Goal: Task Accomplishment & Management: Use online tool/utility

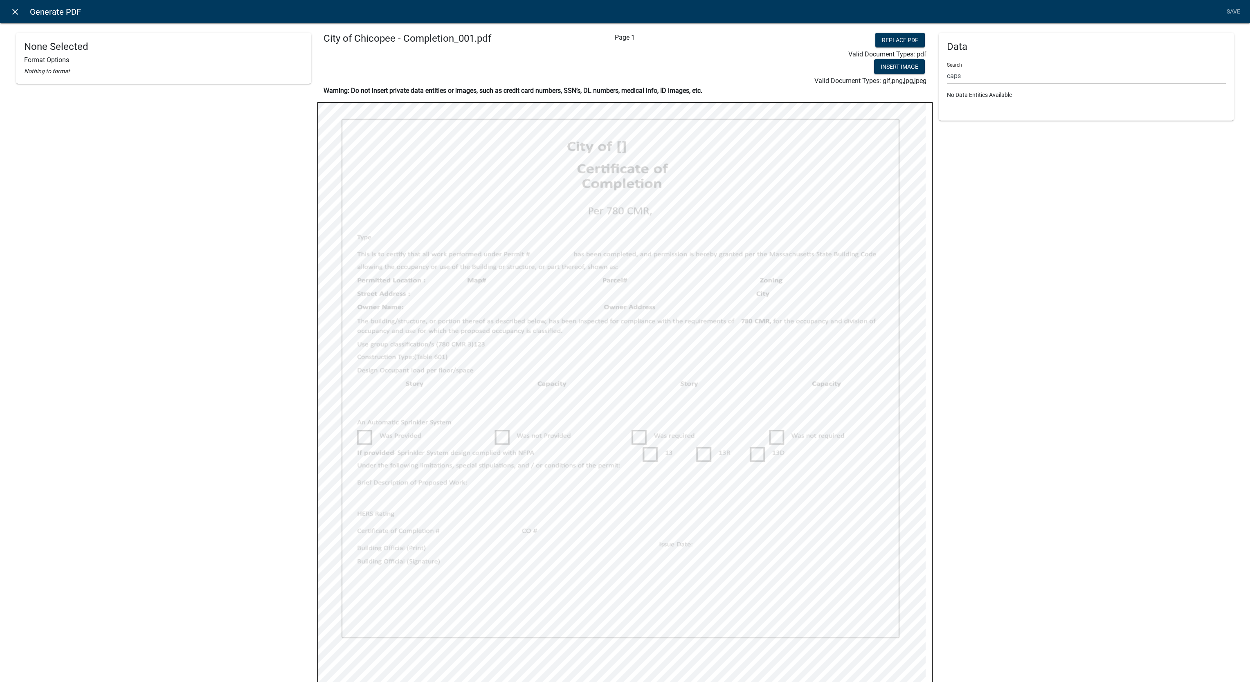
click at [14, 9] on icon "close" at bounding box center [15, 12] width 10 height 10
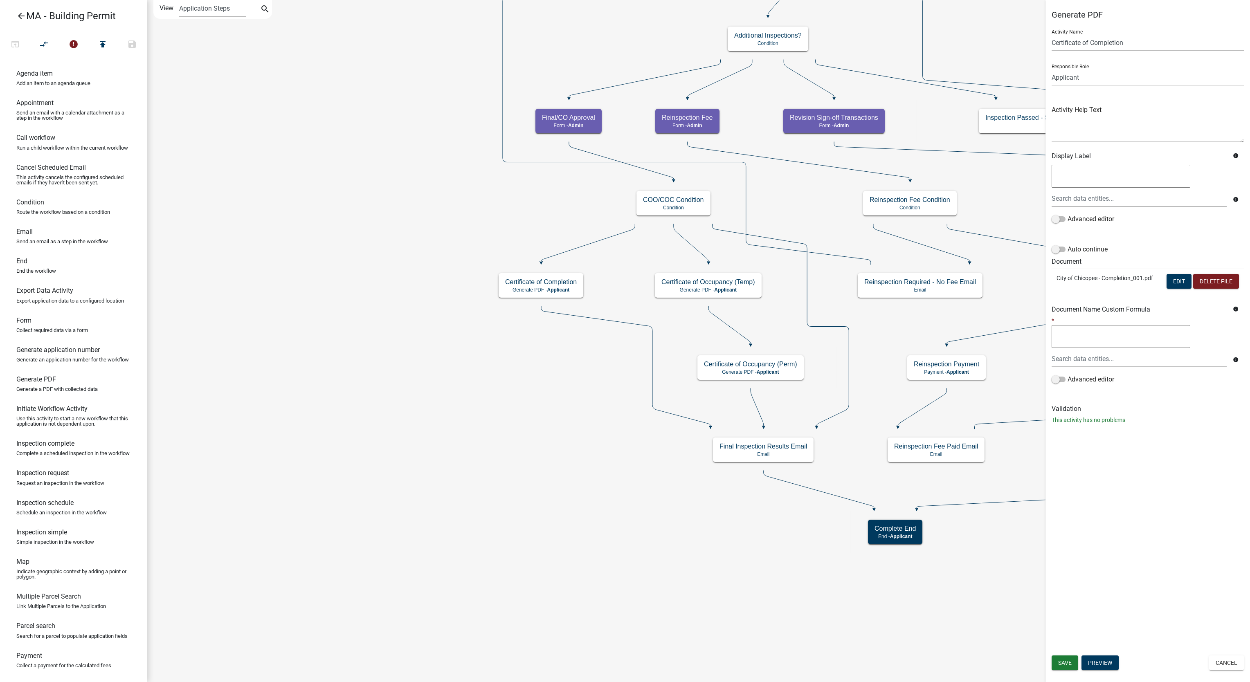
click at [18, 19] on icon "arrow_back" at bounding box center [21, 16] width 10 height 11
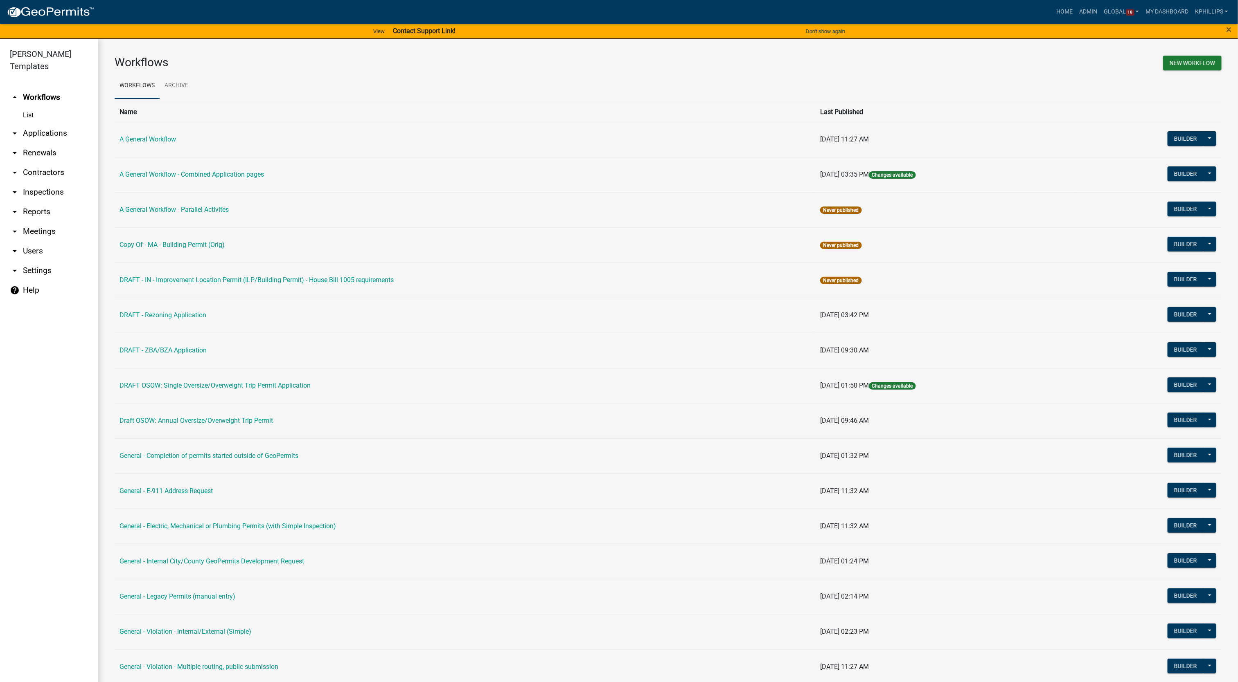
click at [340, 68] on h3 "Workflows" at bounding box center [388, 63] width 547 height 14
drag, startPoint x: 337, startPoint y: 79, endPoint x: 338, endPoint y: 84, distance: 5.5
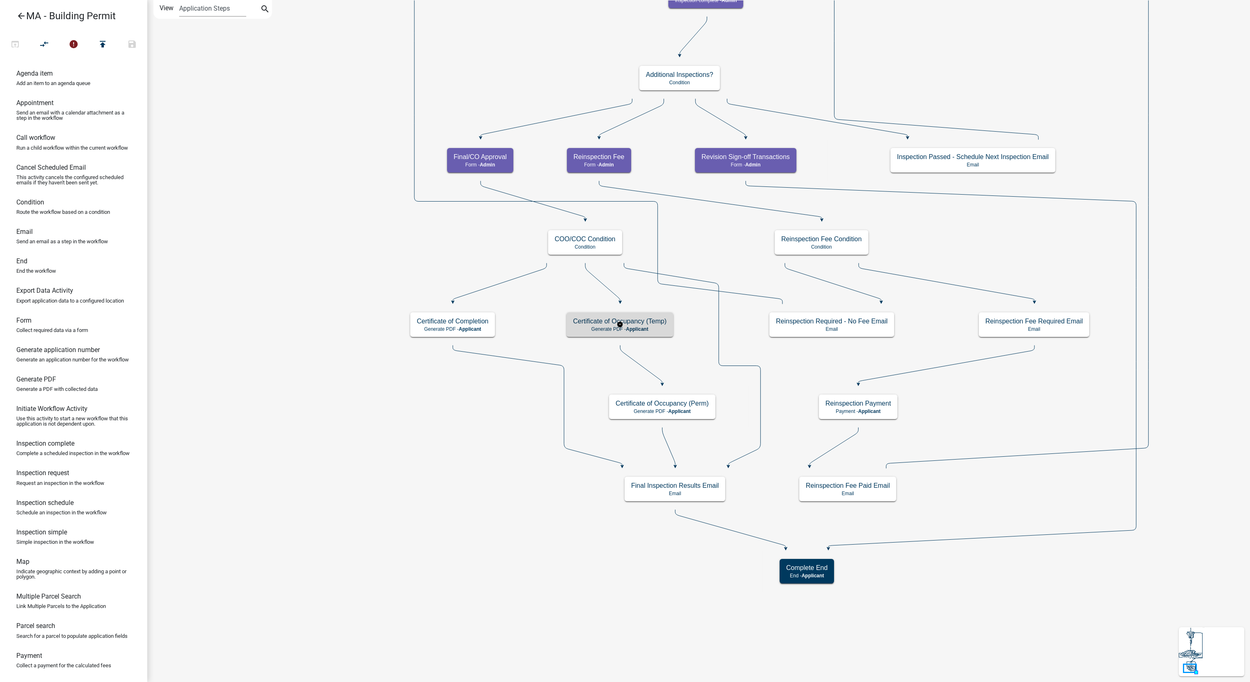
click at [601, 322] on h5 "Certificate of Occupancy (Temp)" at bounding box center [620, 321] width 94 height 8
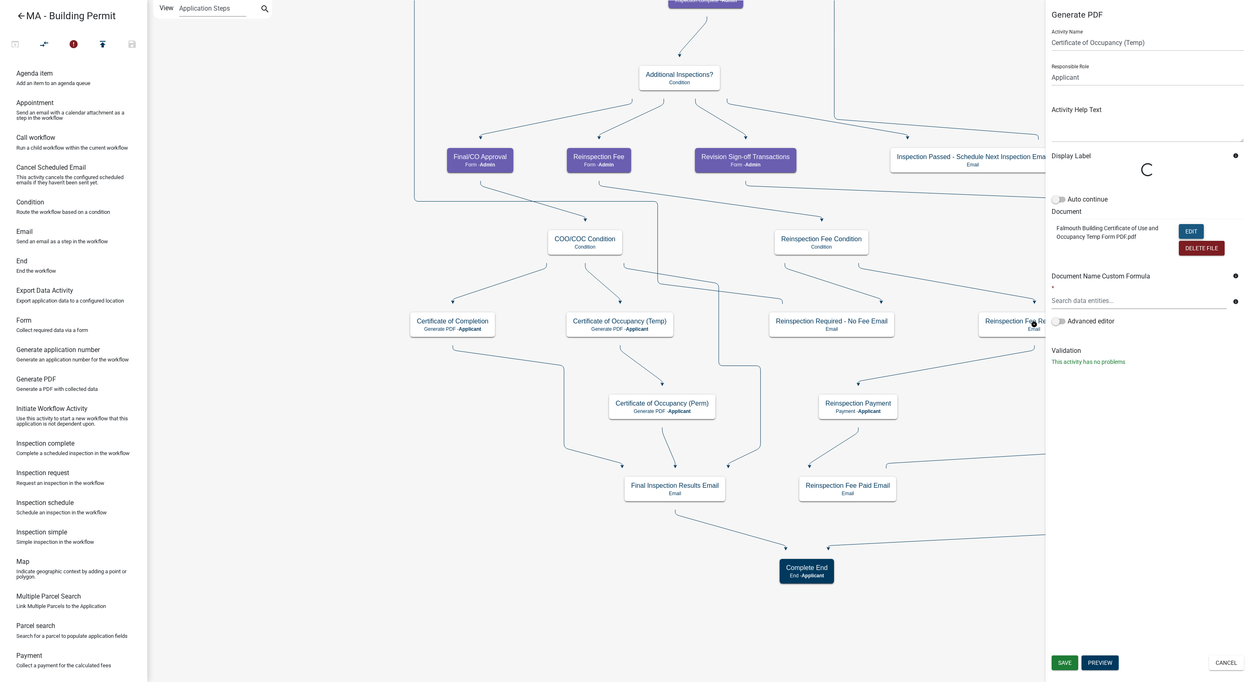
click at [1188, 229] on button "Edit" at bounding box center [1191, 231] width 25 height 15
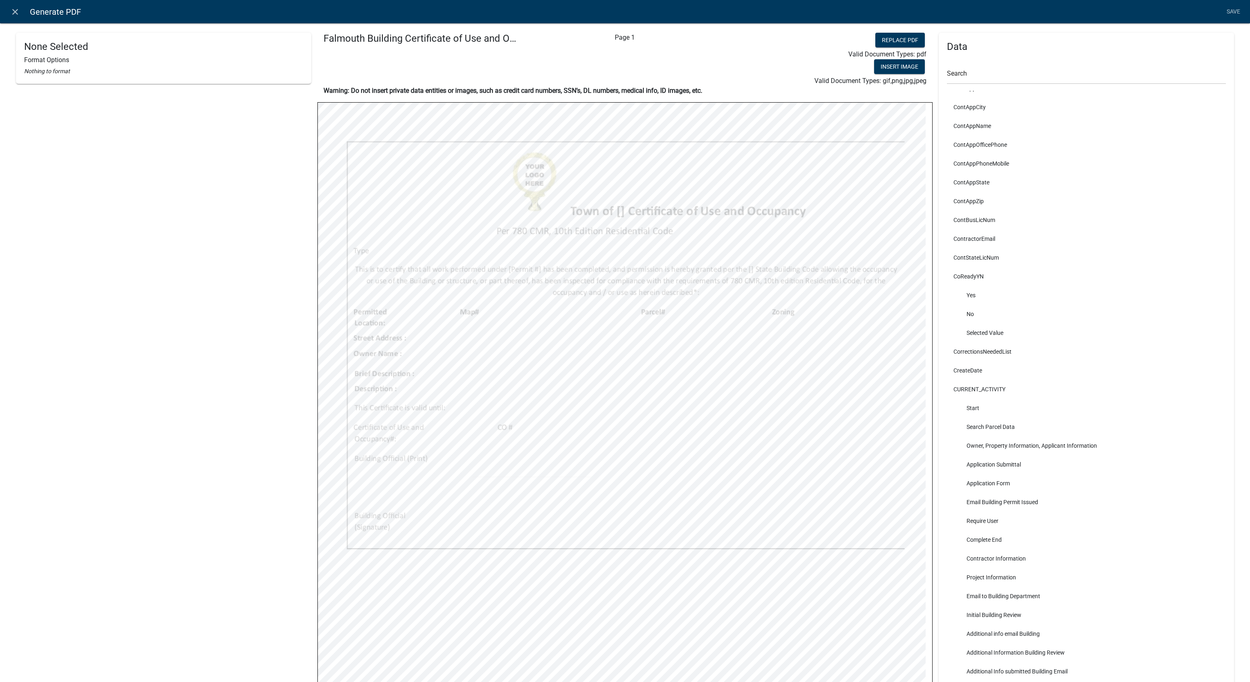
scroll to position [3224, 0]
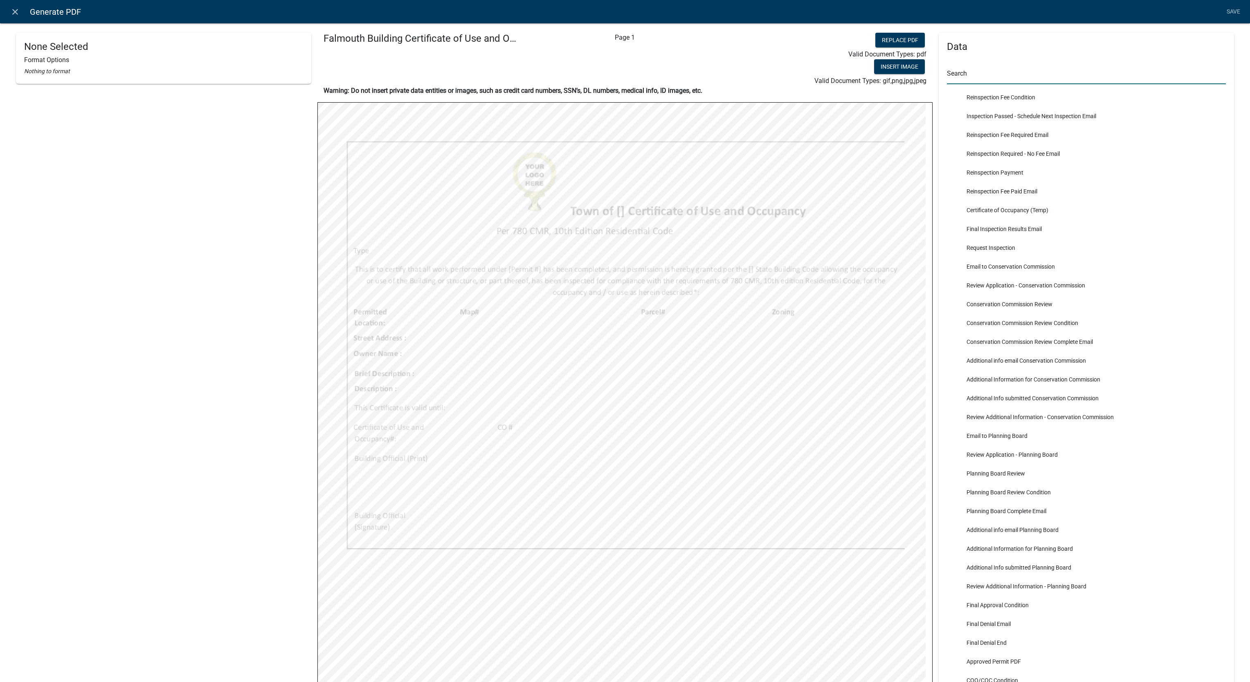
click at [1022, 69] on input "text" at bounding box center [1086, 76] width 279 height 17
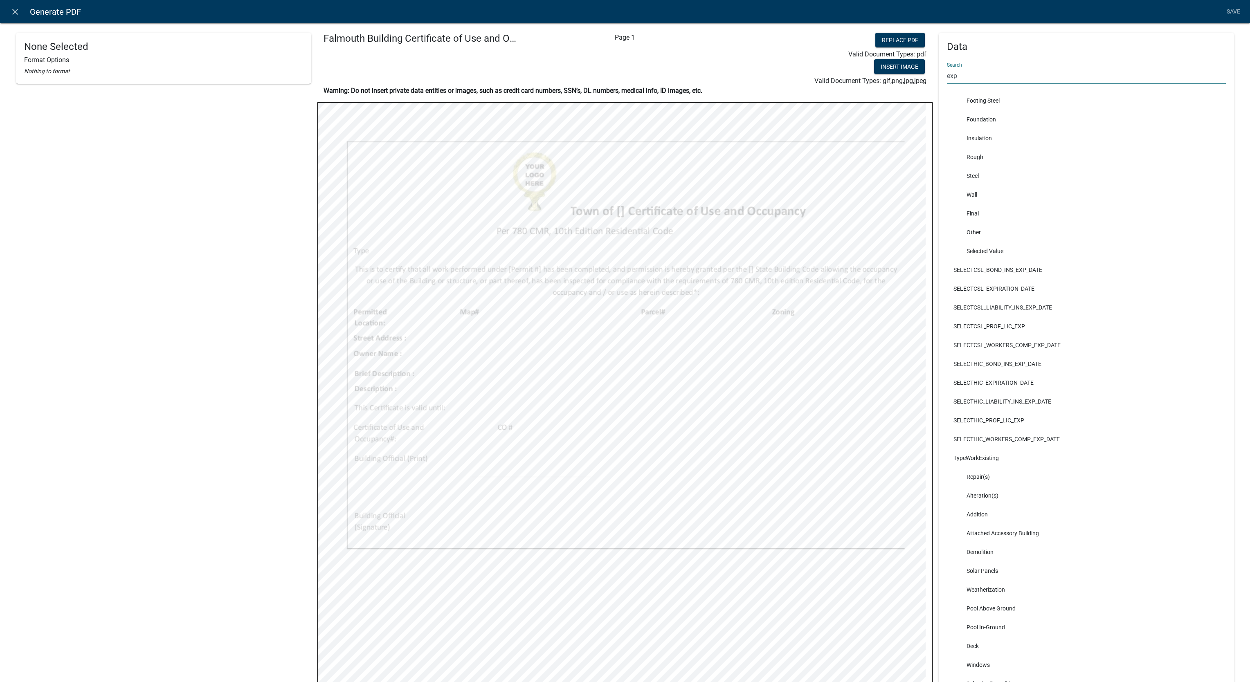
scroll to position [0, 0]
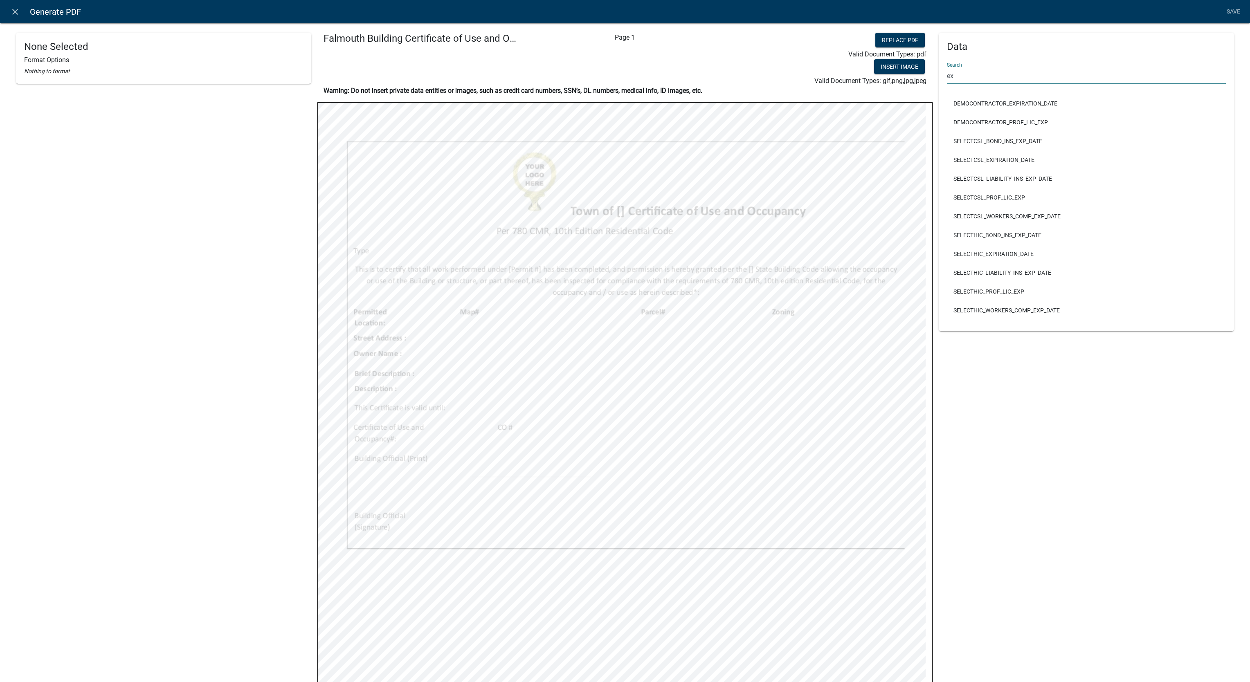
type input "e"
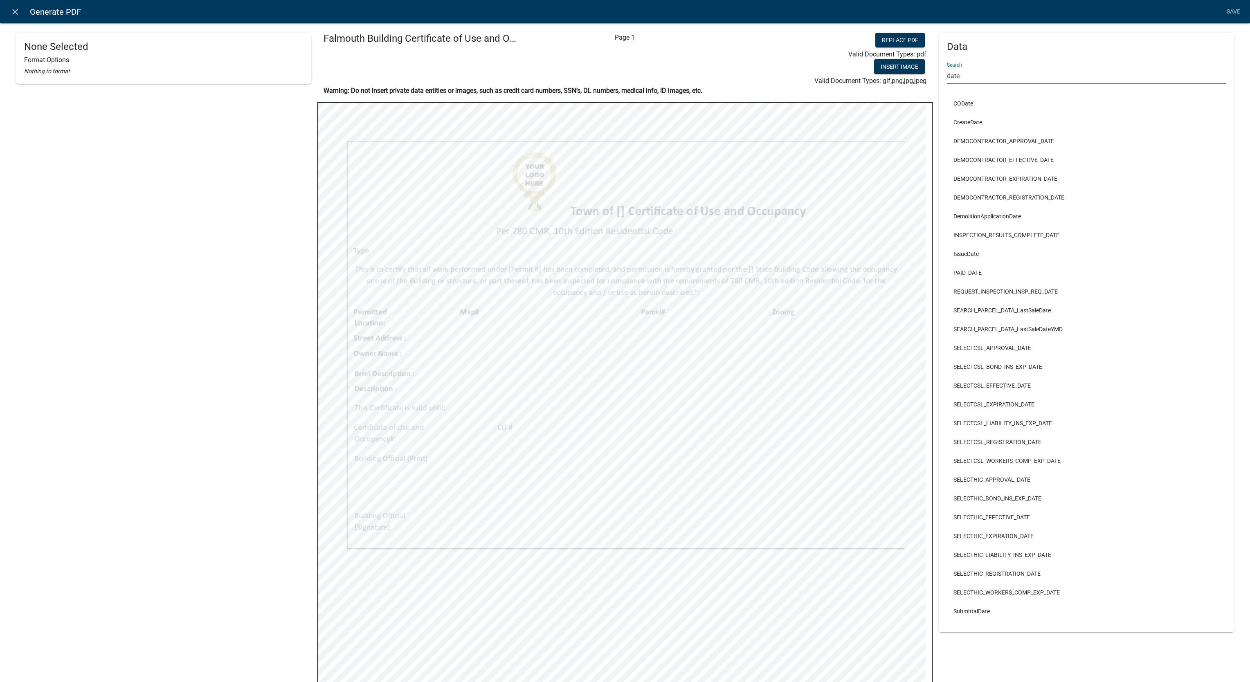
type input "date"
click at [1035, 654] on div "Data Search date CODate CreateDate DEMOCONTRACTOR_APPROVAL_DATE DEMOCONTRACTOR_…" at bounding box center [1086, 436] width 295 height 807
select select
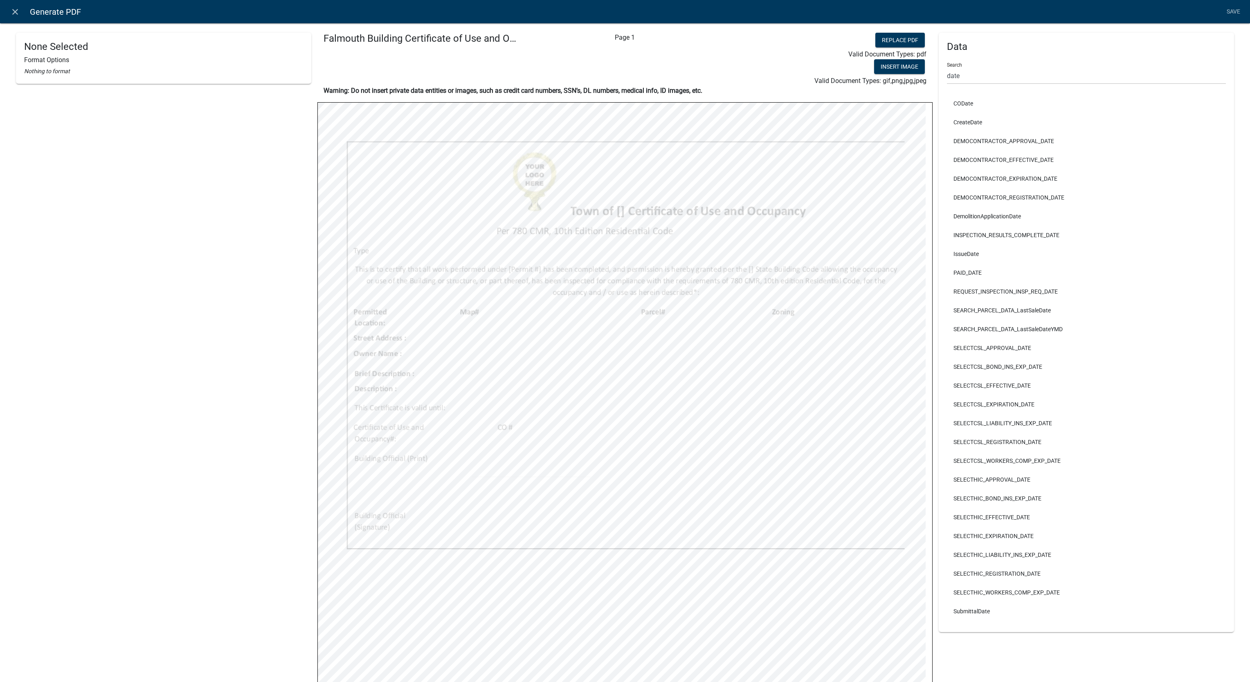
select select
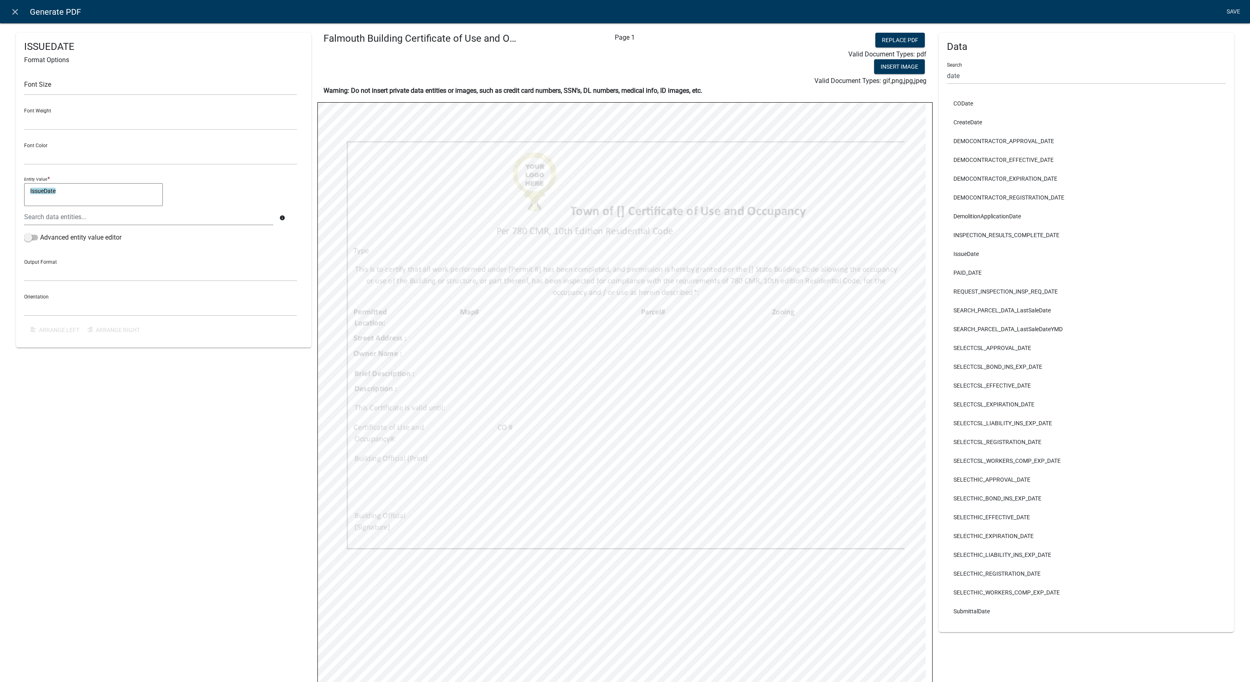
click at [1229, 14] on link "Save" at bounding box center [1233, 12] width 20 height 16
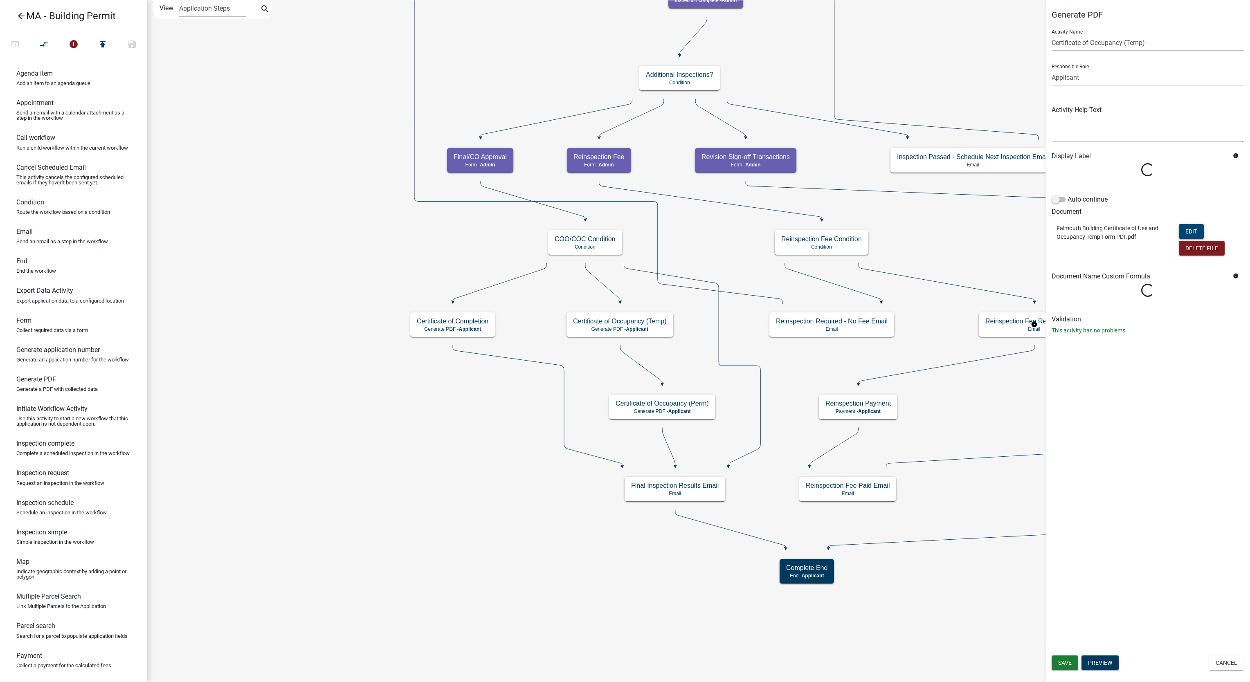
click at [1188, 229] on button "Edit" at bounding box center [1191, 231] width 25 height 15
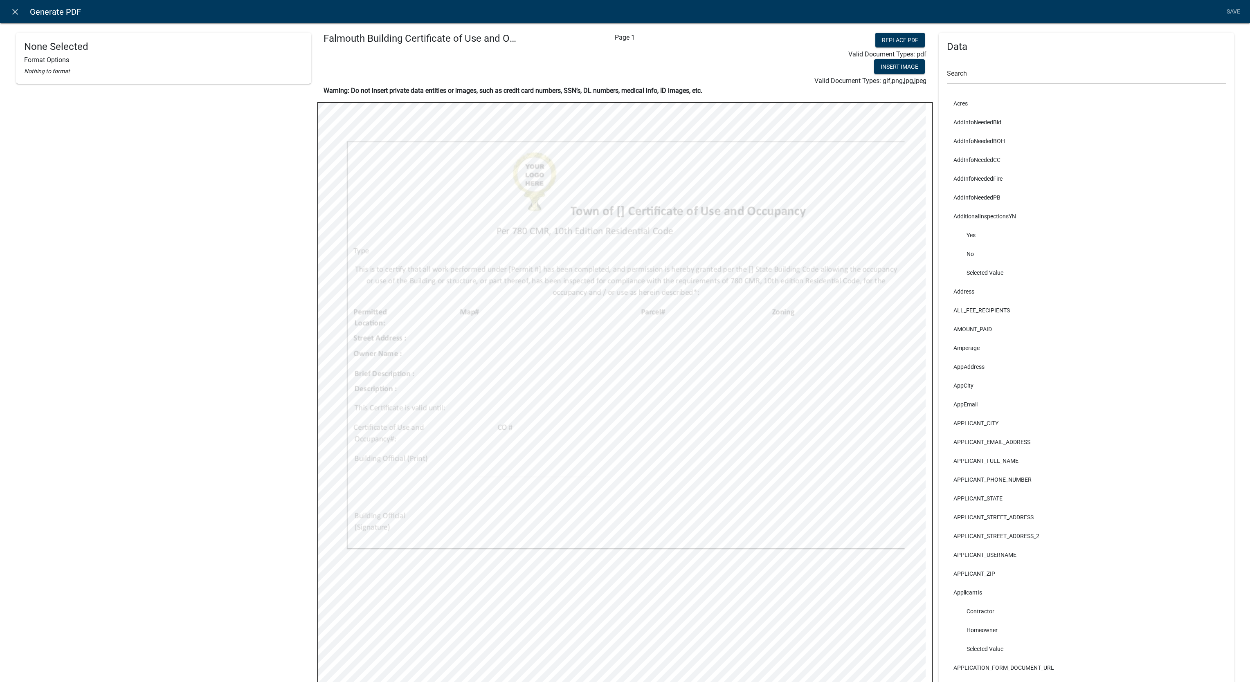
select select
click at [51, 505] on div "ISSUEDATE Format Options Font Size Font Weight Normal Bold Font Color Black Red…" at bounding box center [163, 436] width 295 height 807
type textarea "IssueDate"
click at [1012, 80] on input "text" at bounding box center [1086, 76] width 279 height 17
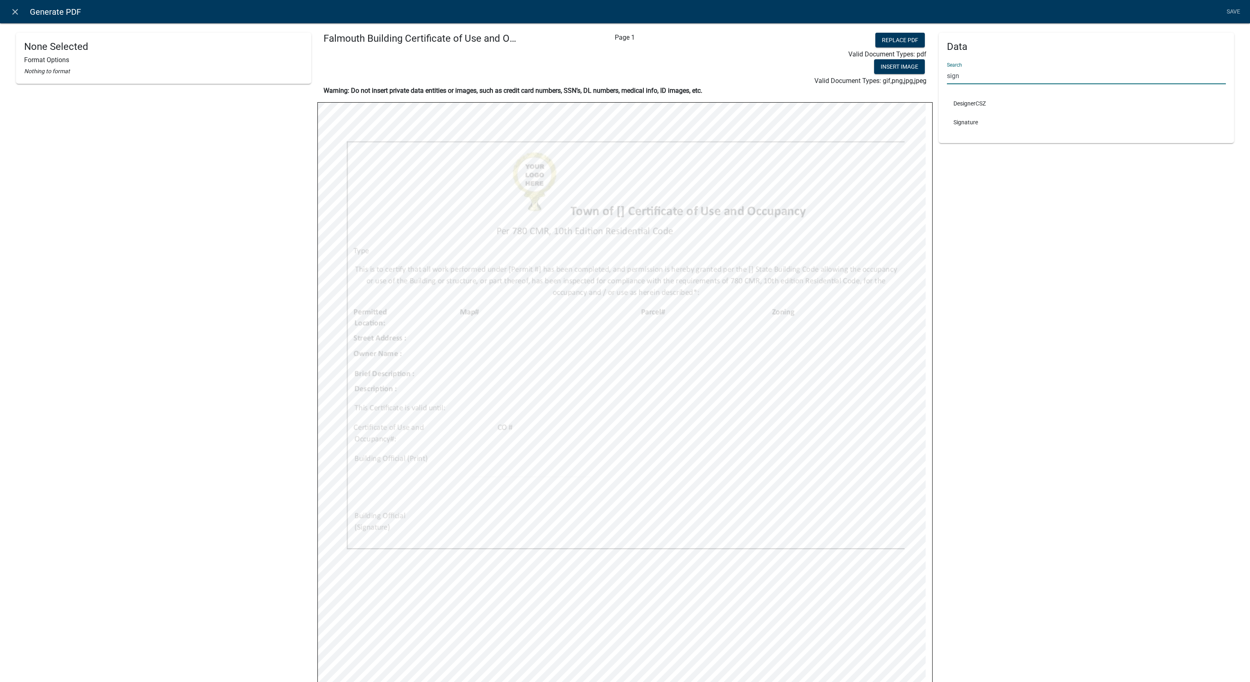
type input "sign"
click at [1224, 16] on link "Save" at bounding box center [1233, 12] width 20 height 16
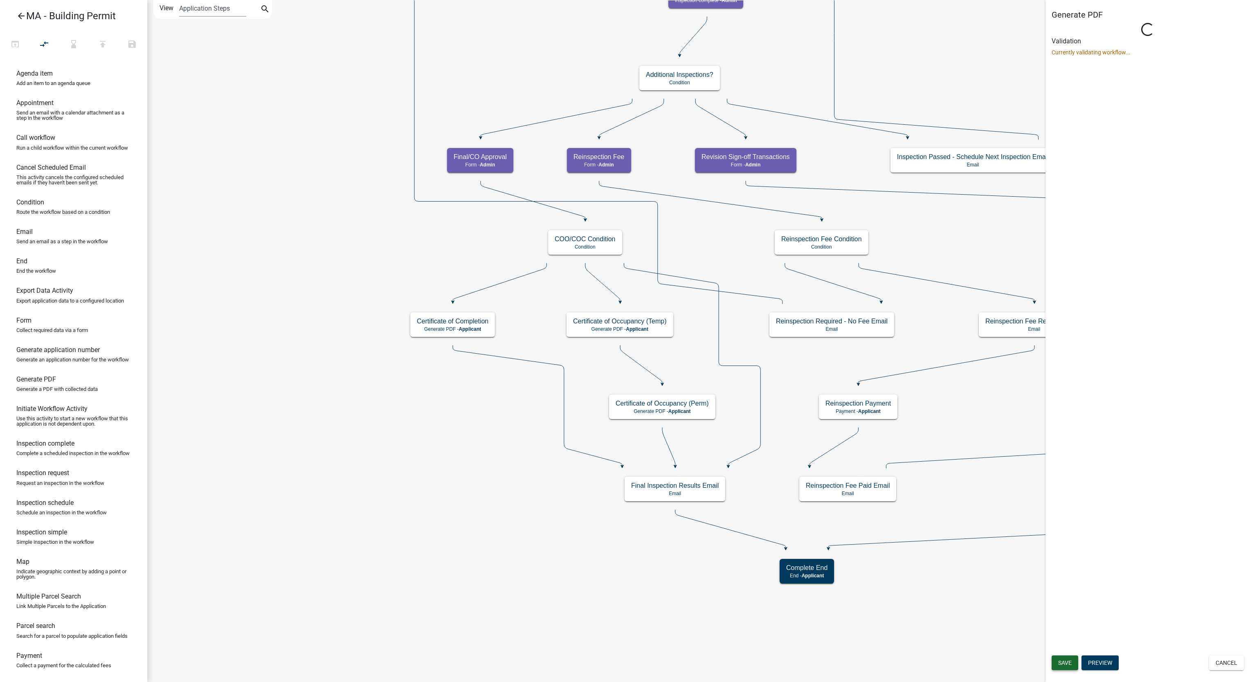
click at [1062, 661] on span "Save" at bounding box center [1065, 663] width 14 height 7
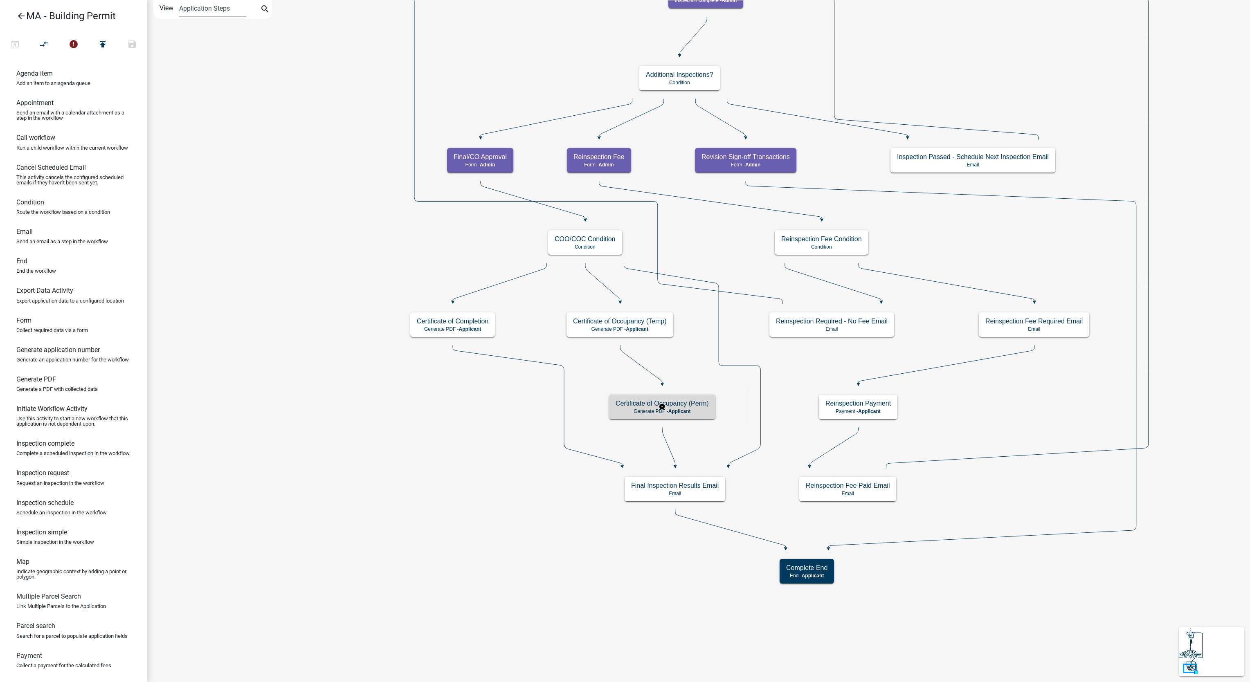
click at [655, 415] on div "Certificate of Occupancy (Perm) Generate PDF - Applicant" at bounding box center [662, 407] width 106 height 25
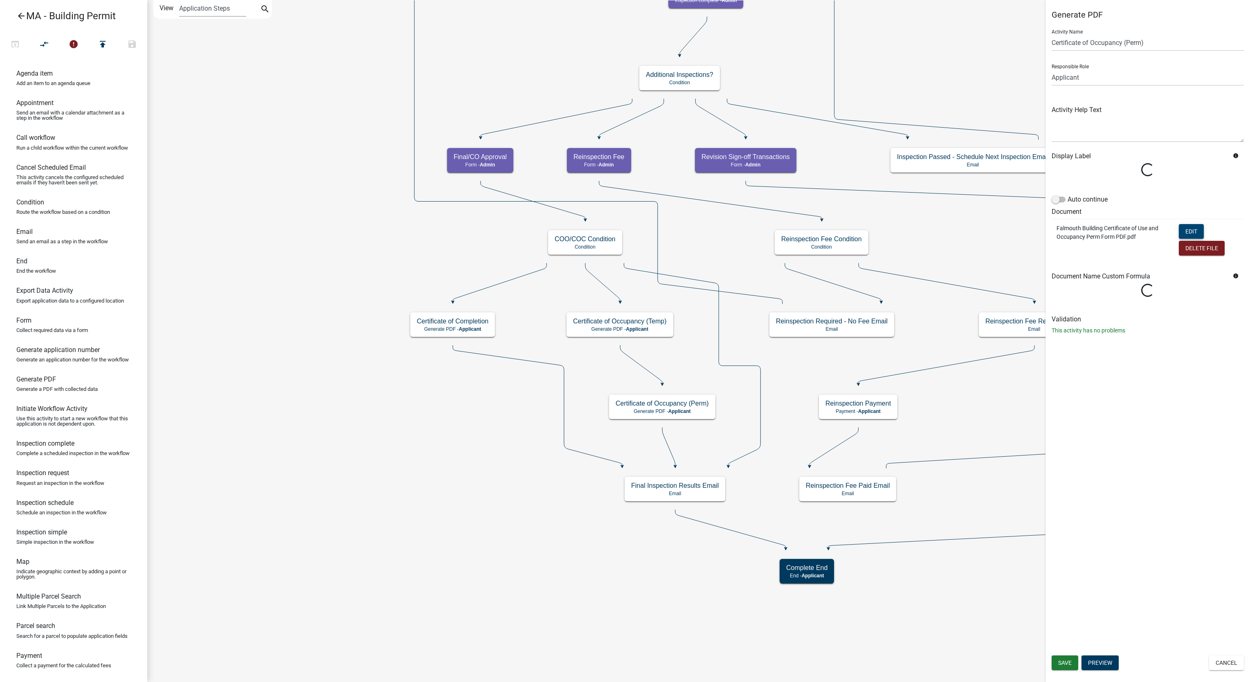
click at [1189, 224] on button "Edit" at bounding box center [1191, 231] width 25 height 15
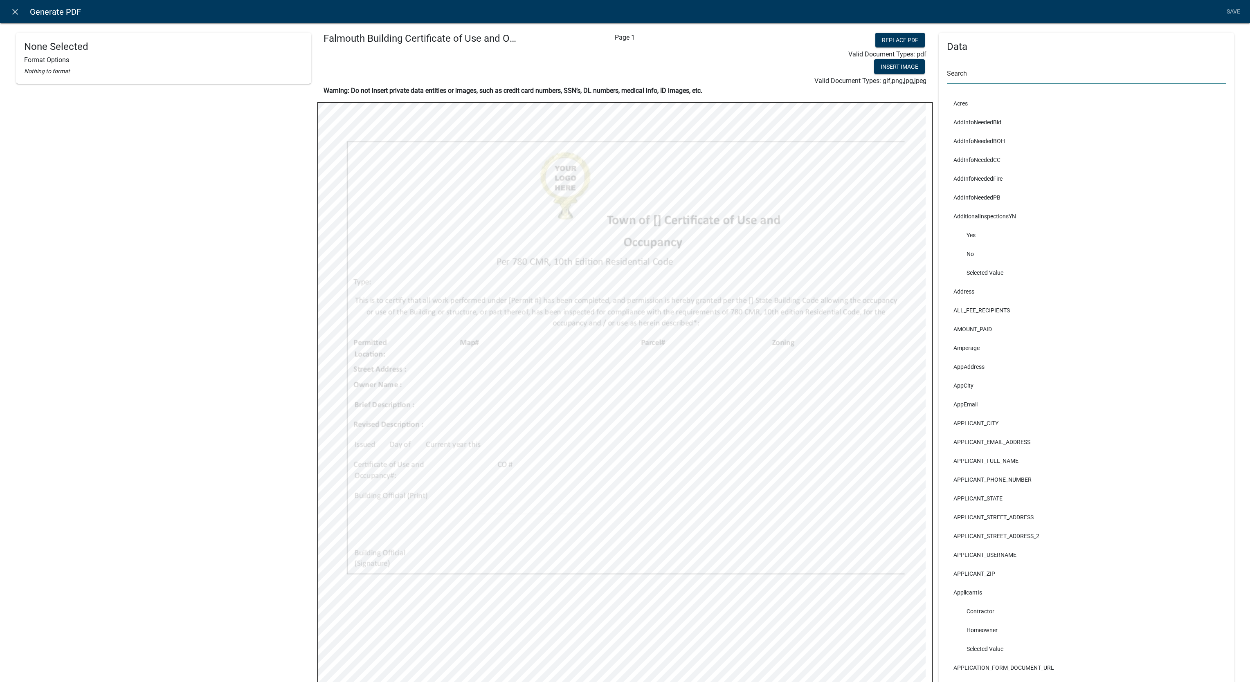
click at [992, 81] on input "text" at bounding box center [1086, 76] width 279 height 17
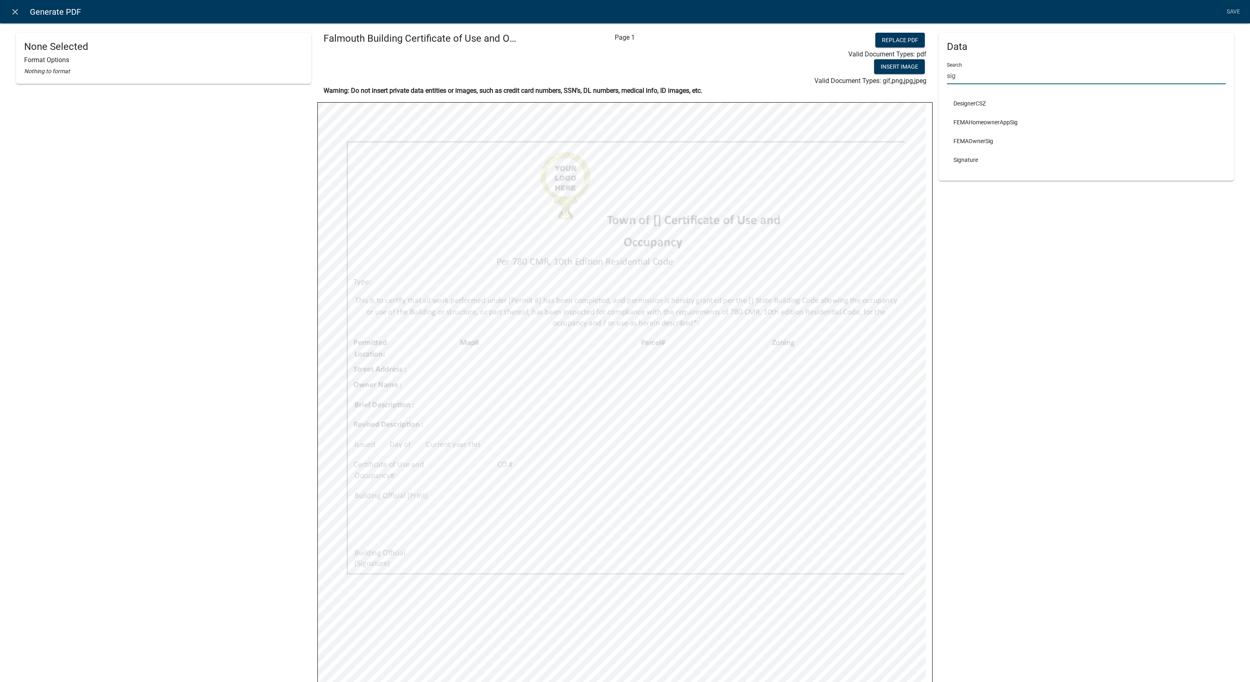
click at [1033, 75] on input "sig" at bounding box center [1086, 76] width 279 height 17
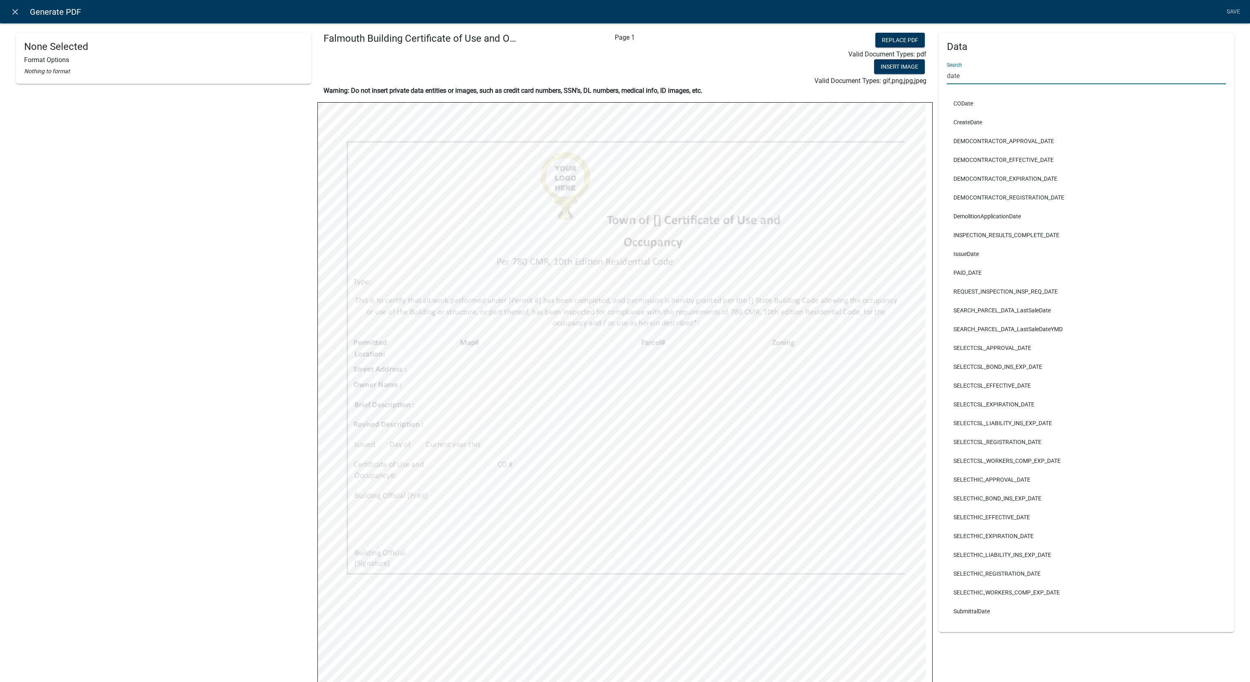
click at [1033, 75] on input "date" at bounding box center [1086, 76] width 279 height 17
type input "date"
click at [1002, 61] on div "Search date" at bounding box center [1086, 70] width 279 height 28
select select
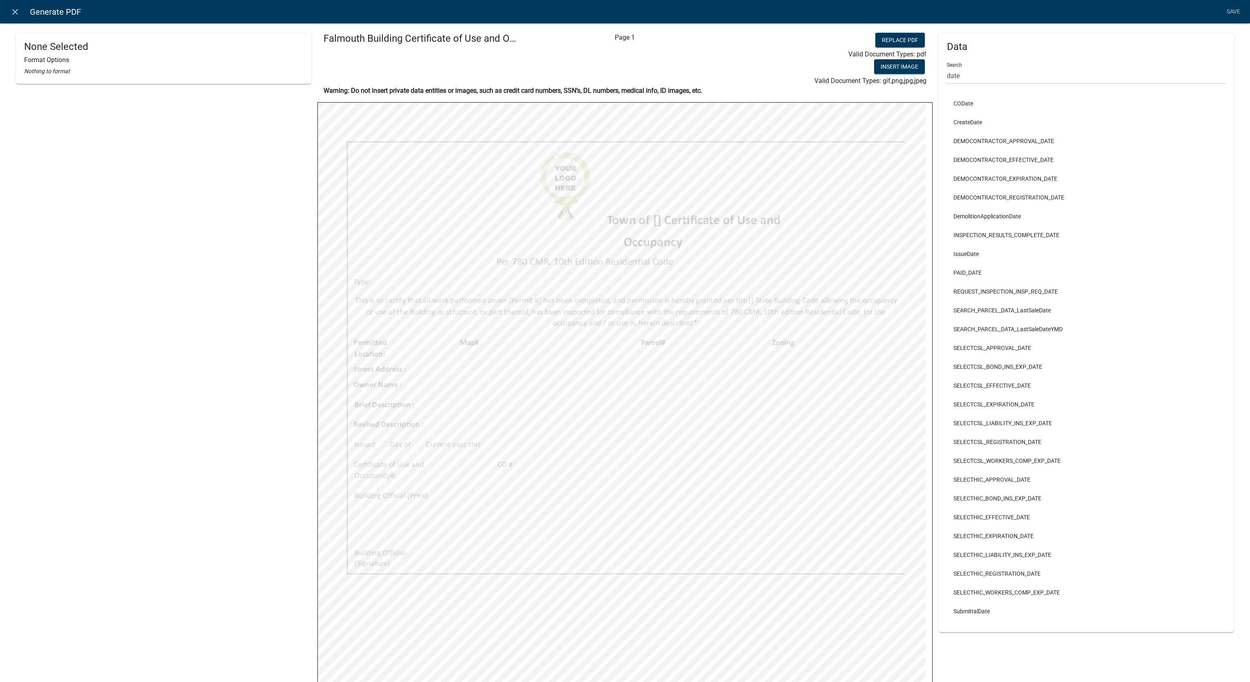
select select
click at [1150, 75] on input "date" at bounding box center [1086, 76] width 279 height 17
click at [1150, 74] on input "date" at bounding box center [1086, 76] width 279 height 17
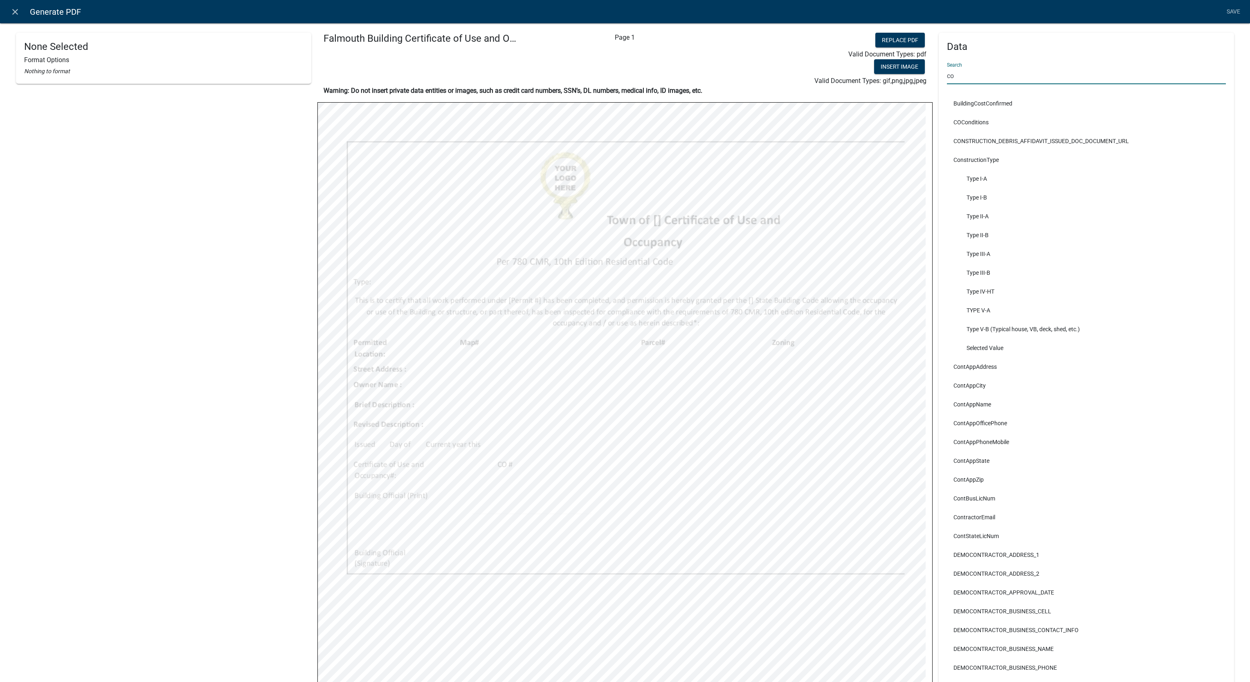
type input "c"
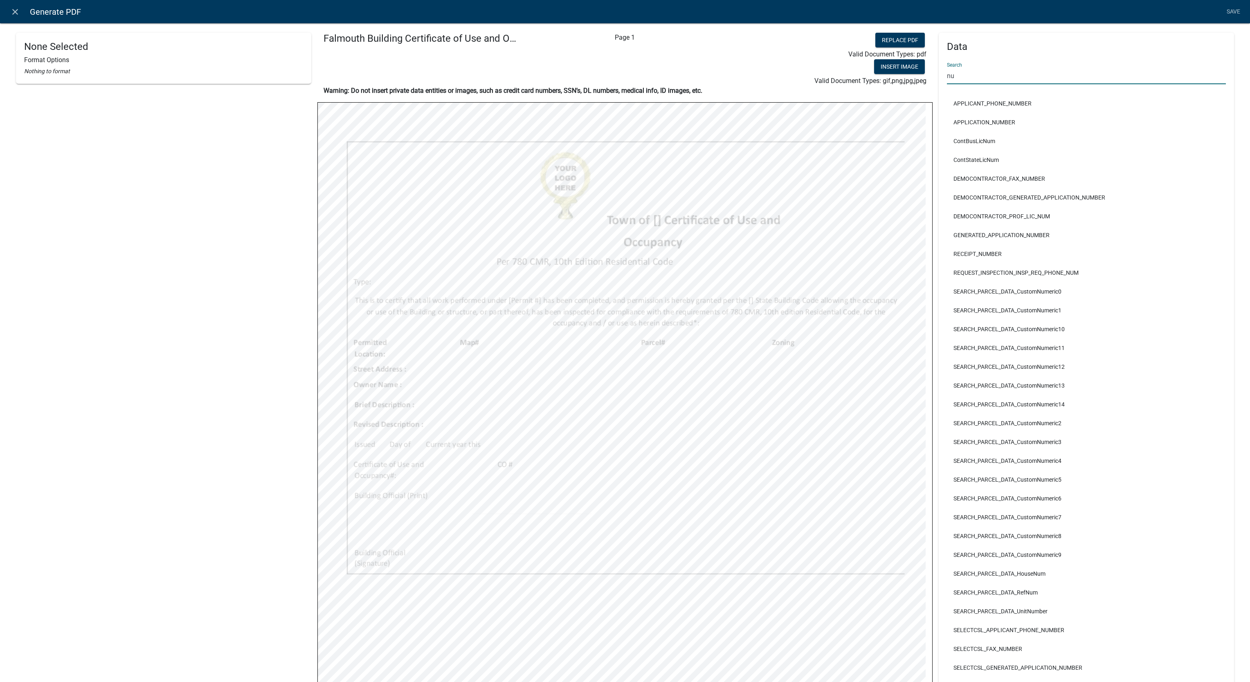
type input "n"
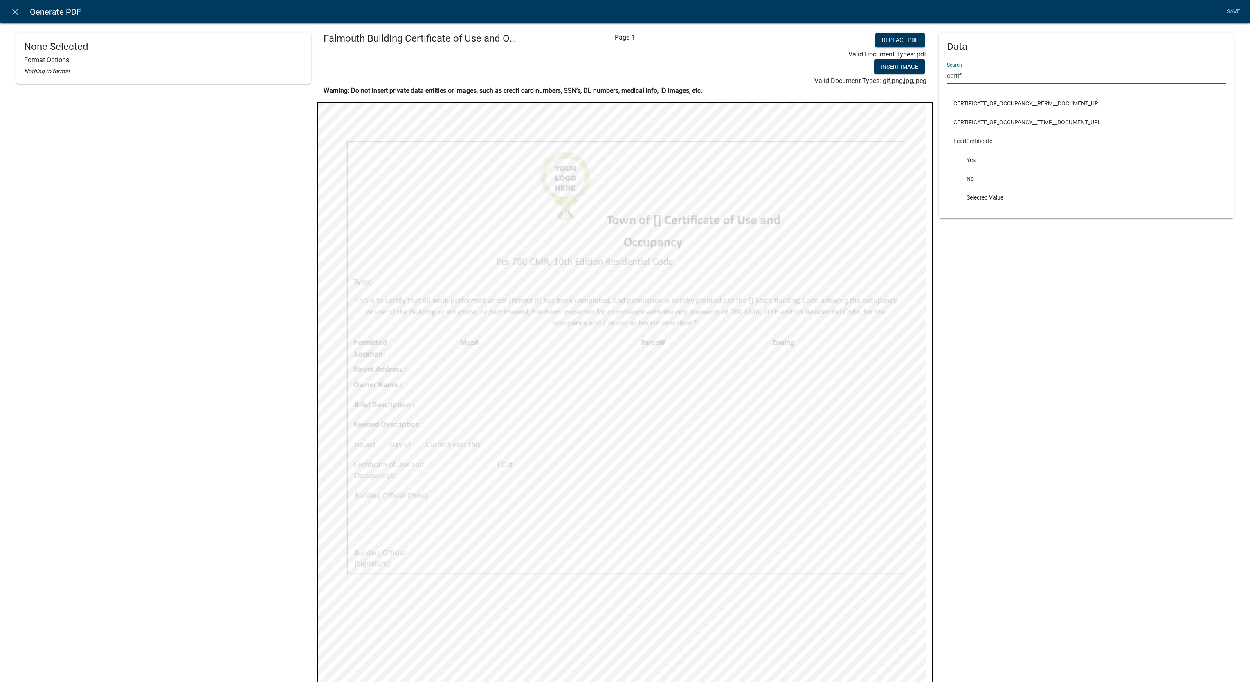
type input "certifi"
click at [982, 68] on input "certifi" at bounding box center [1086, 76] width 279 height 17
click at [981, 75] on input "certifi" at bounding box center [1086, 76] width 279 height 17
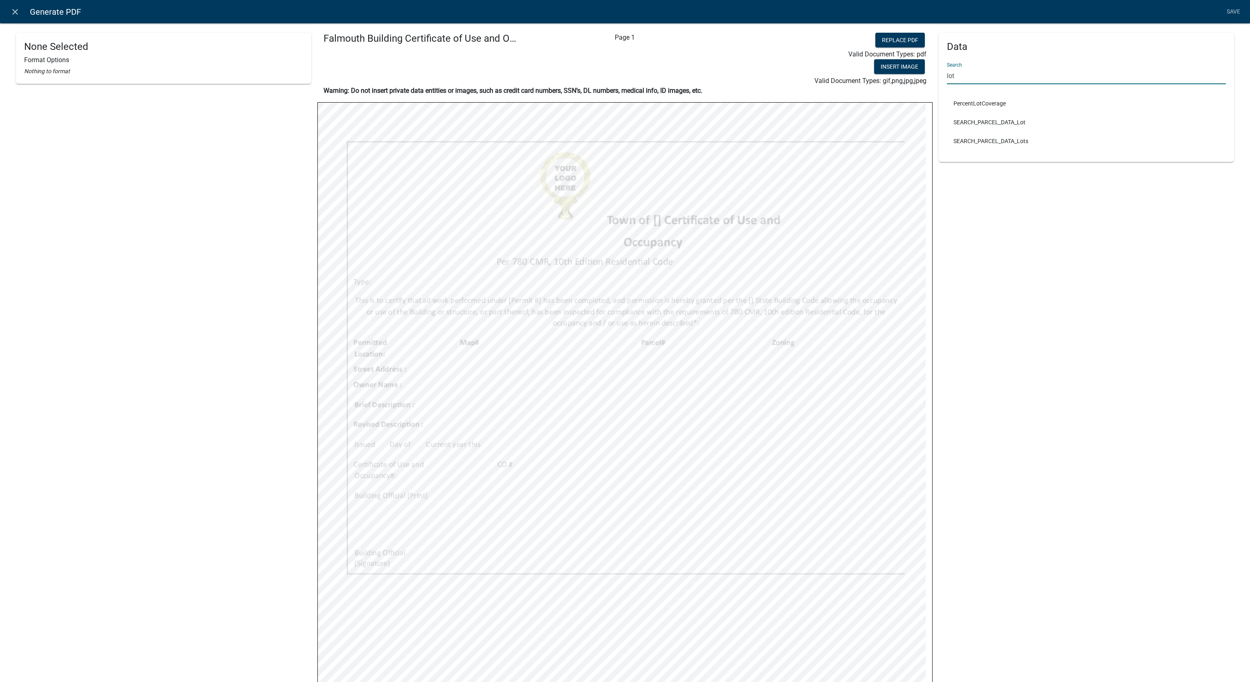
type input "lot"
select select
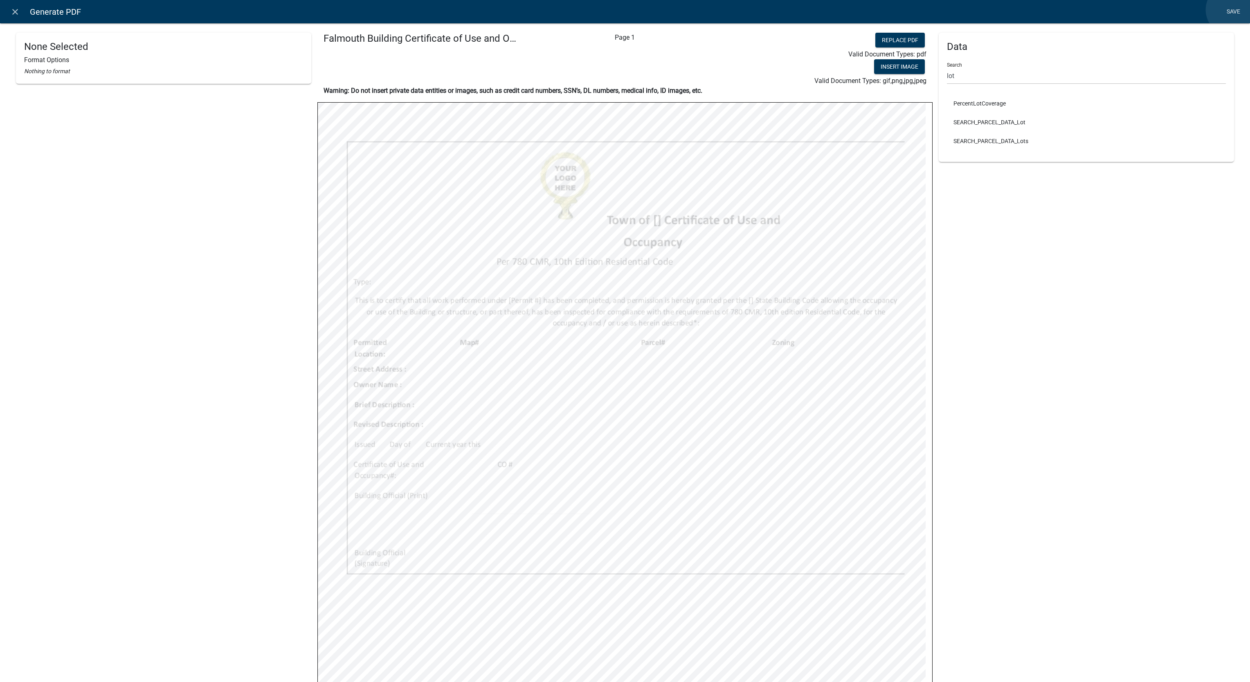
click at [1232, 10] on link "Save" at bounding box center [1233, 12] width 20 height 16
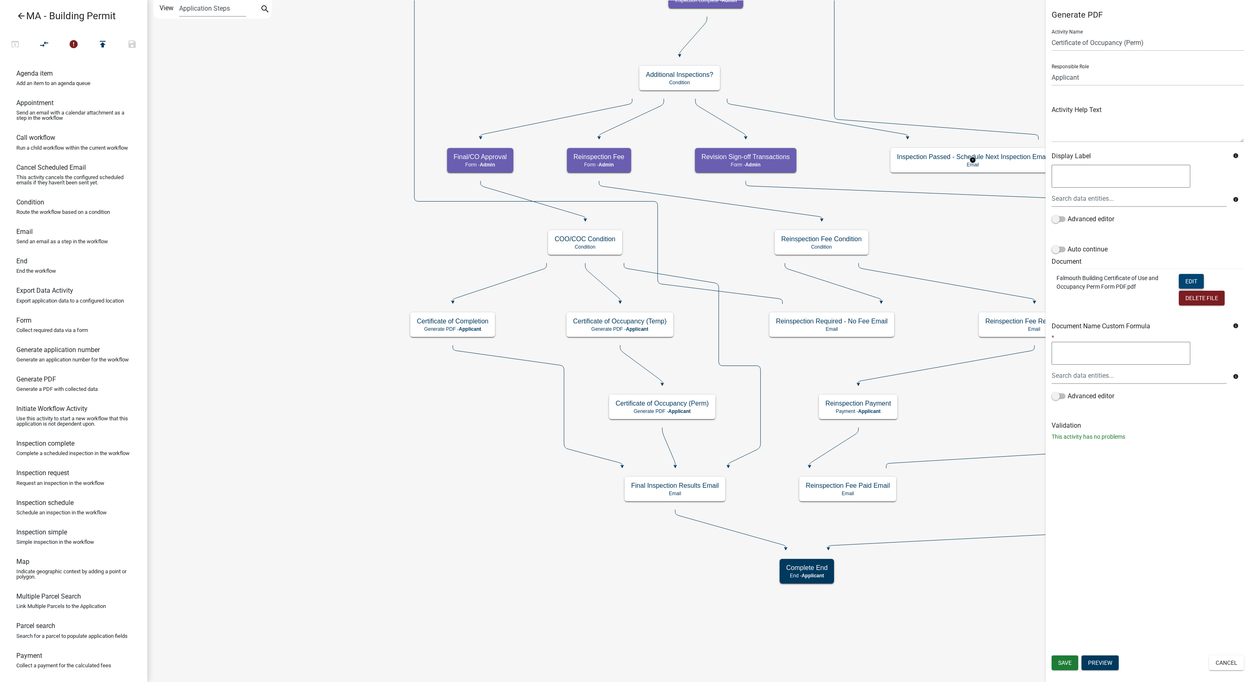
click at [1187, 275] on button "Edit" at bounding box center [1191, 281] width 25 height 15
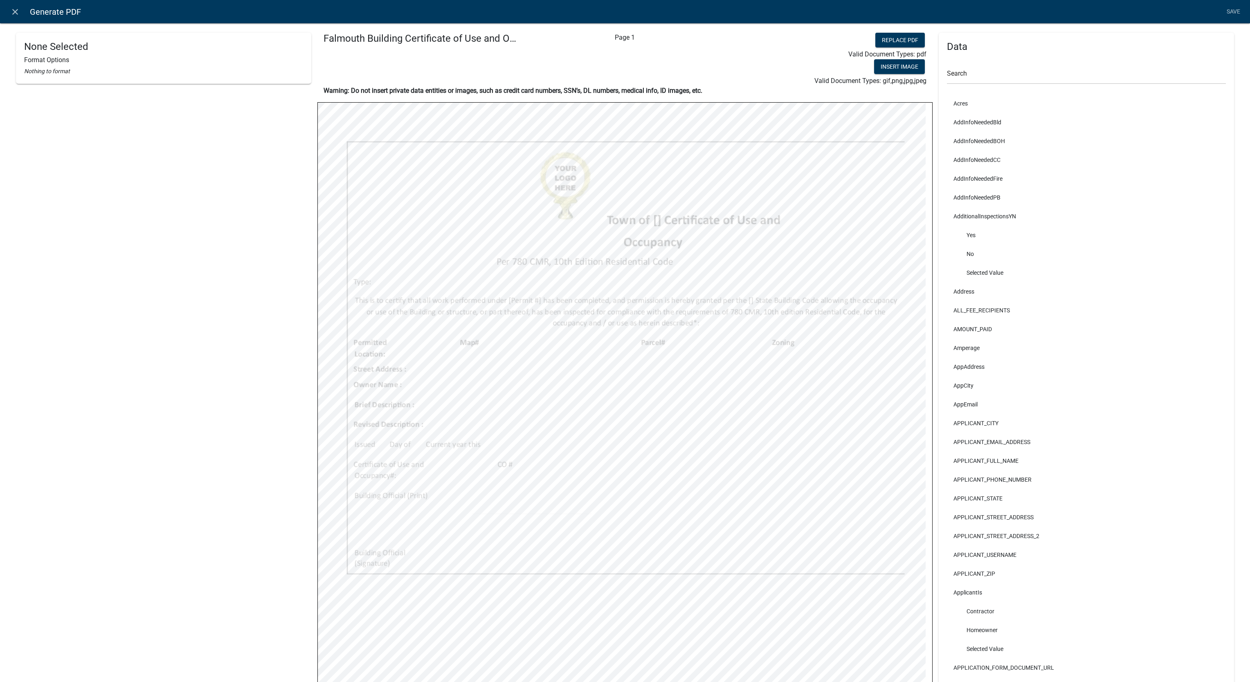
click at [92, 367] on div "None Selected Format Options Nothing to format" at bounding box center [163, 436] width 295 height 807
click at [152, 367] on div "None Selected Format Options Nothing to format" at bounding box center [163, 436] width 295 height 807
click at [0, 442] on html "Internet Explorer does NOT work with GeoPermits. Get a new browser for more sec…" at bounding box center [625, 341] width 1250 height 682
